Goal: Complete application form

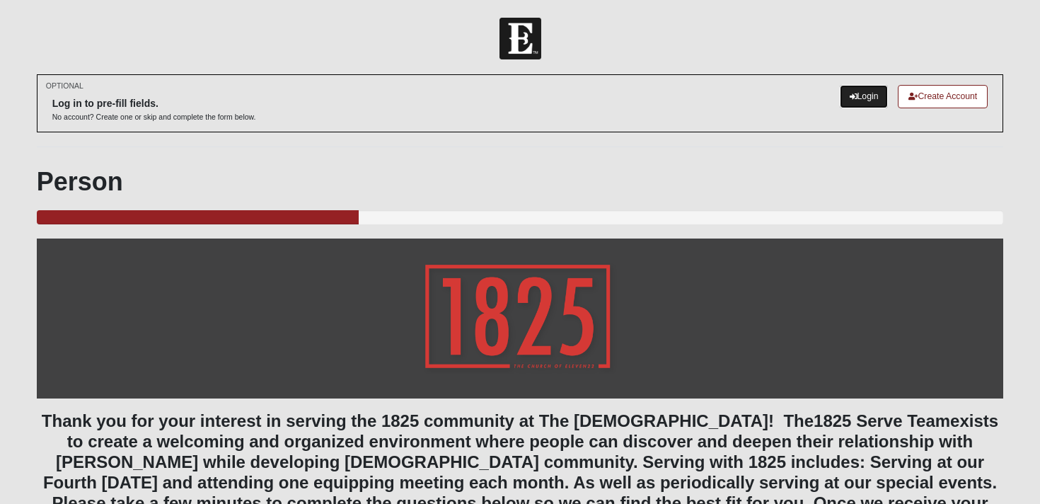
click at [857, 96] on link "Login" at bounding box center [864, 96] width 49 height 23
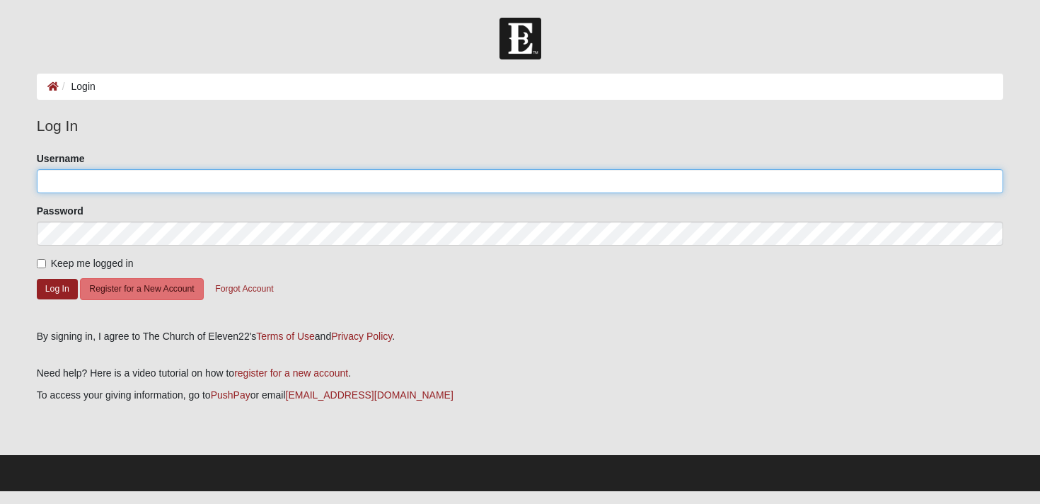
click at [357, 185] on input "Username" at bounding box center [520, 181] width 967 height 24
type input "CameronRowell"
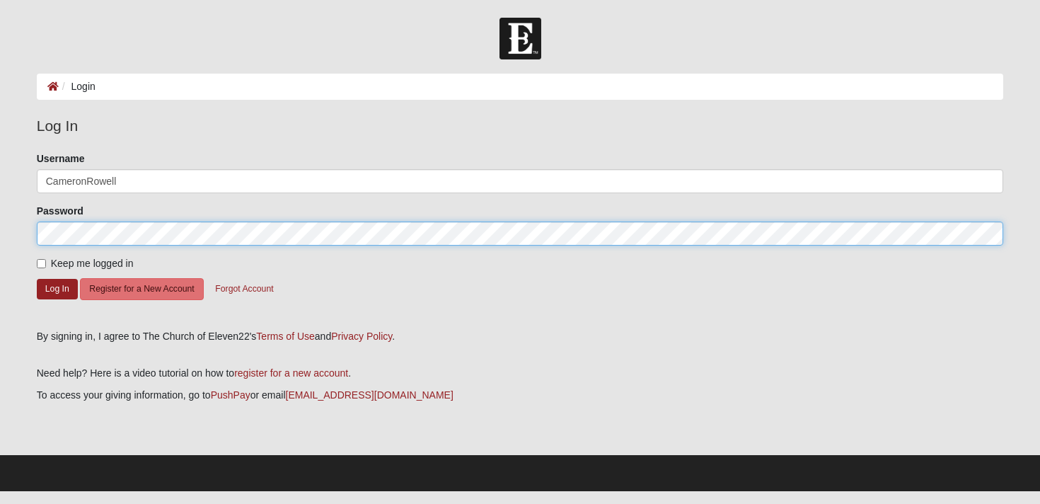
click at [37, 279] on button "Log In" at bounding box center [57, 289] width 41 height 21
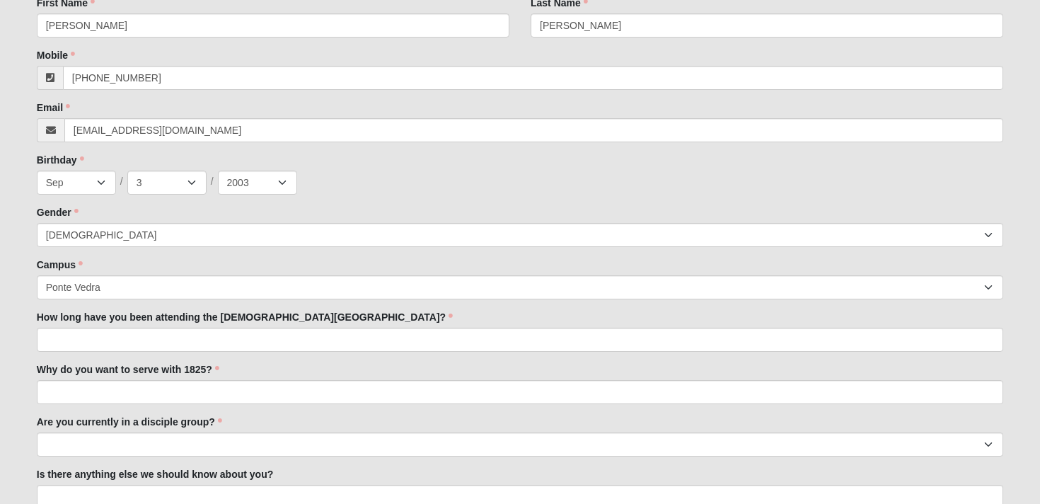
scroll to position [495, 0]
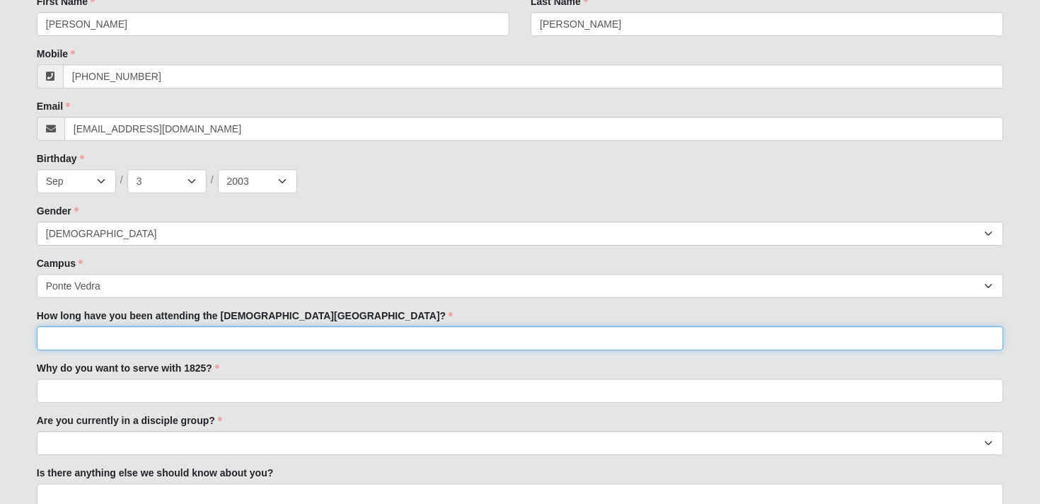
click at [177, 326] on input "How long have you been attending the [DEMOGRAPHIC_DATA][GEOGRAPHIC_DATA]?" at bounding box center [520, 338] width 967 height 24
type input "just over a year"
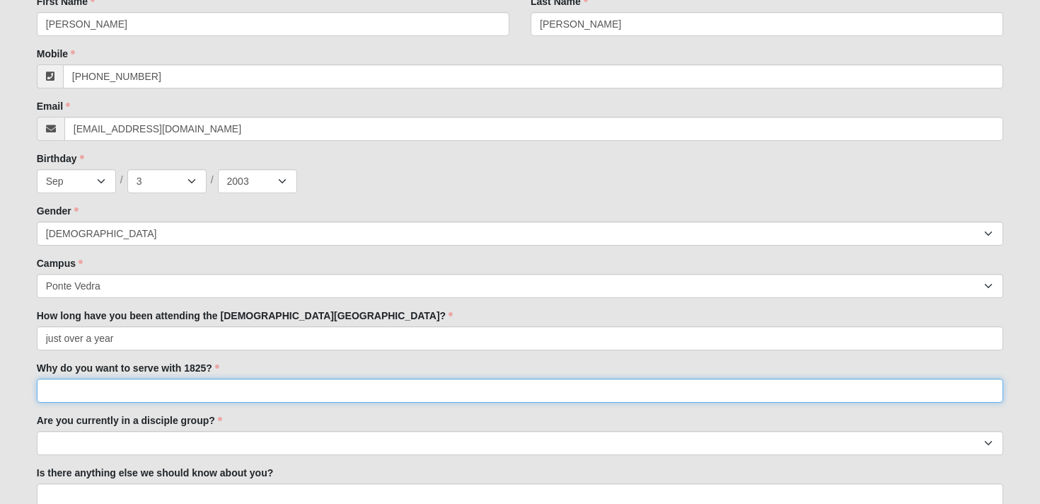
click at [82, 378] on input "Why do you want to serve with 1825?" at bounding box center [520, 390] width 967 height 24
type input "I want to attend the services and I love to serve and gain experience with sound"
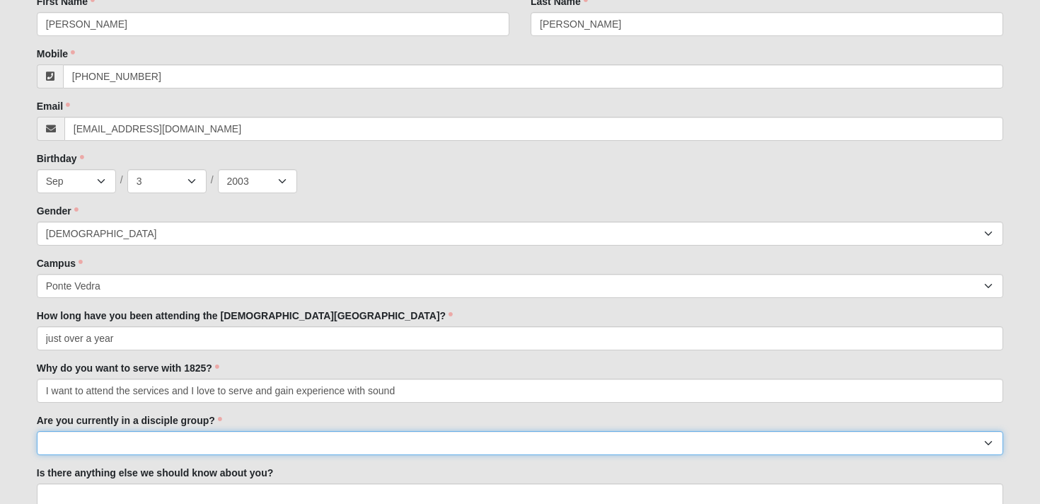
click at [161, 431] on select "Yes No" at bounding box center [520, 443] width 967 height 24
select select "Yes"
click at [37, 431] on select "Yes No" at bounding box center [520, 443] width 967 height 24
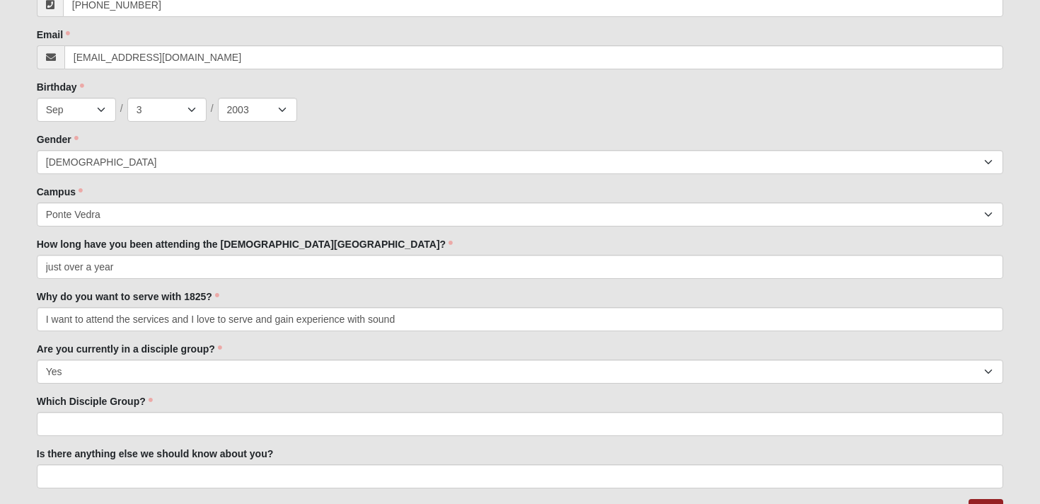
scroll to position [618, 0]
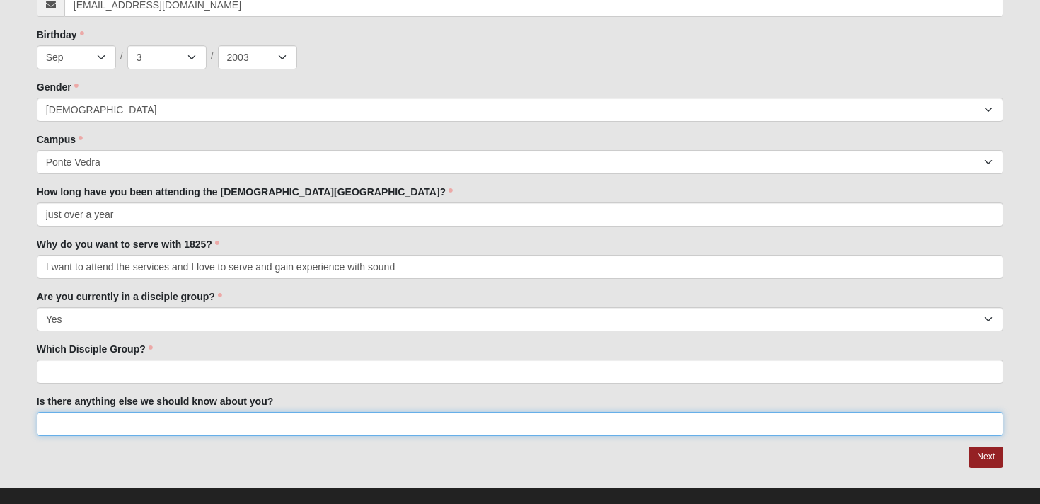
click at [159, 414] on input "Is there anything else we should know about you?" at bounding box center [520, 424] width 967 height 24
type input "n"
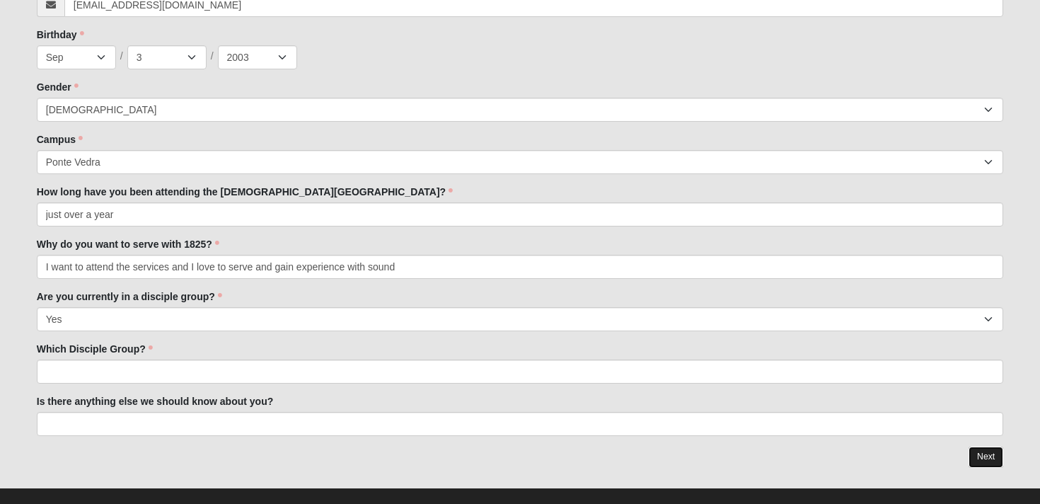
click at [992, 446] on link "Next" at bounding box center [986, 456] width 35 height 21
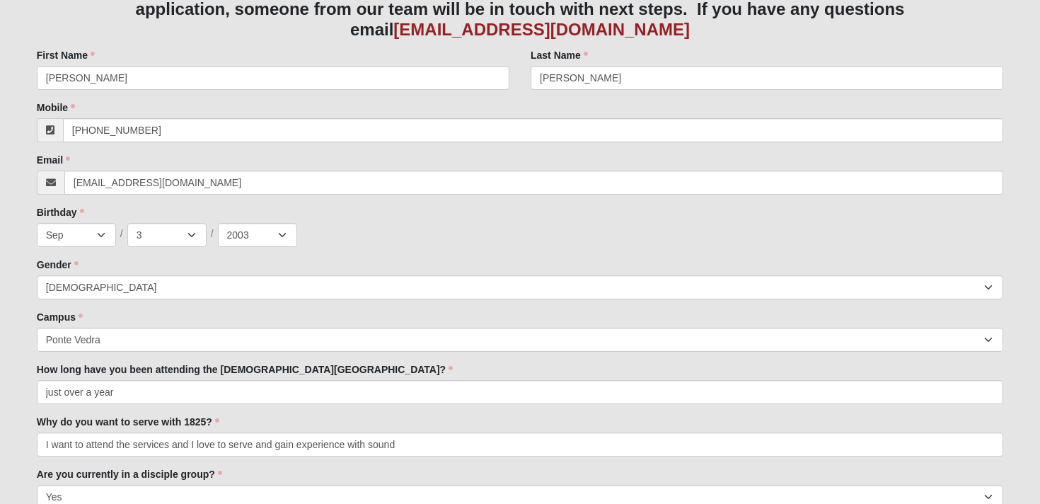
scroll to position [674, 0]
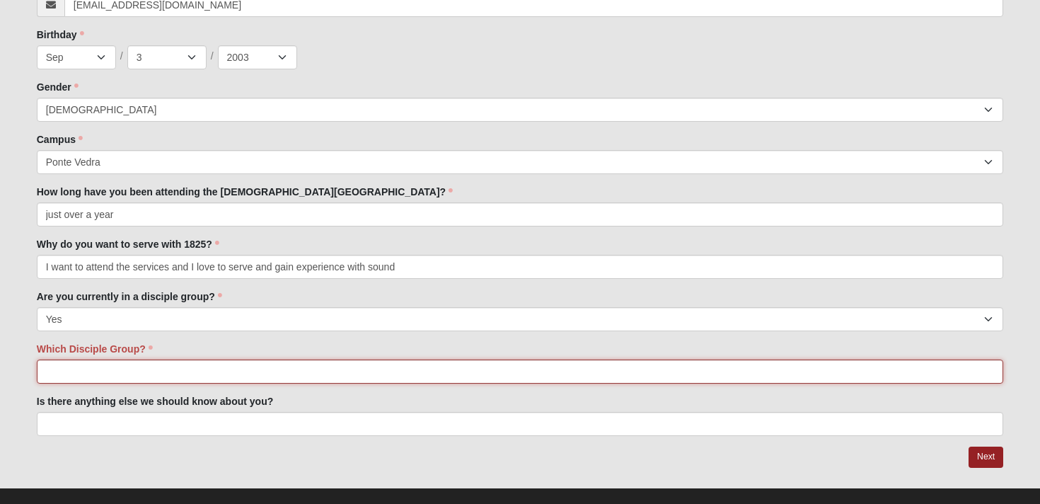
click at [678, 359] on input "Which Disciple Group?" at bounding box center [520, 371] width 967 height 24
type input "It is an 1825 group at a different church, Redeemer Church"
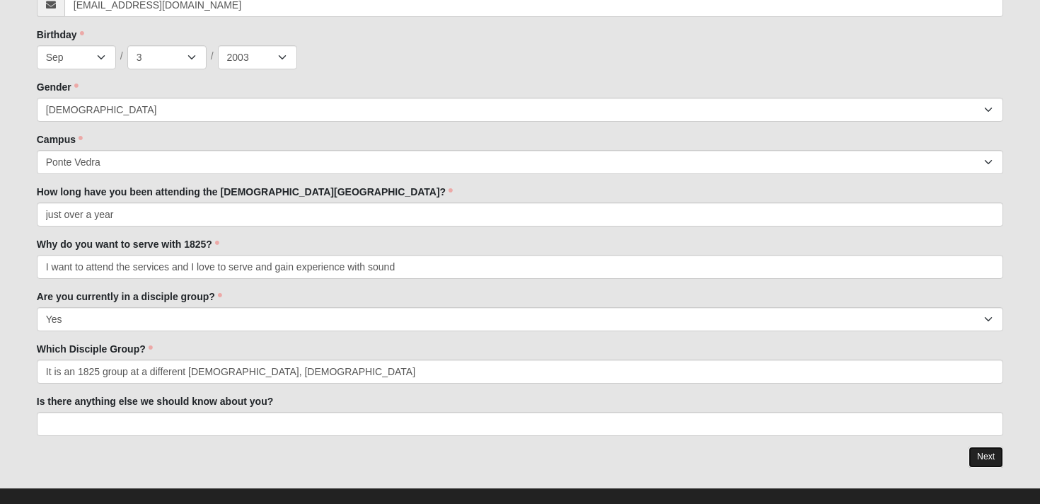
click at [973, 446] on link "Next" at bounding box center [986, 456] width 35 height 21
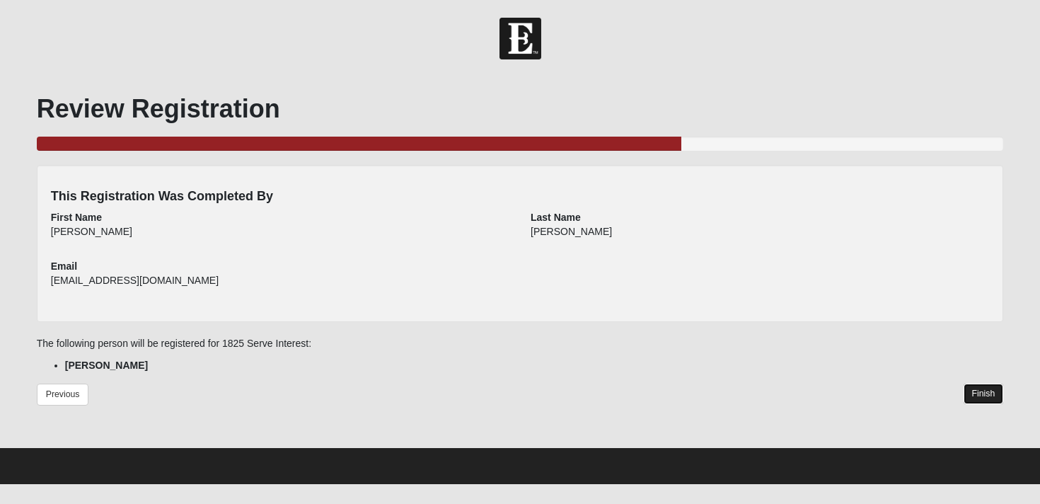
click at [998, 400] on link "Finish" at bounding box center [984, 393] width 40 height 21
